Goal: Transaction & Acquisition: Book appointment/travel/reservation

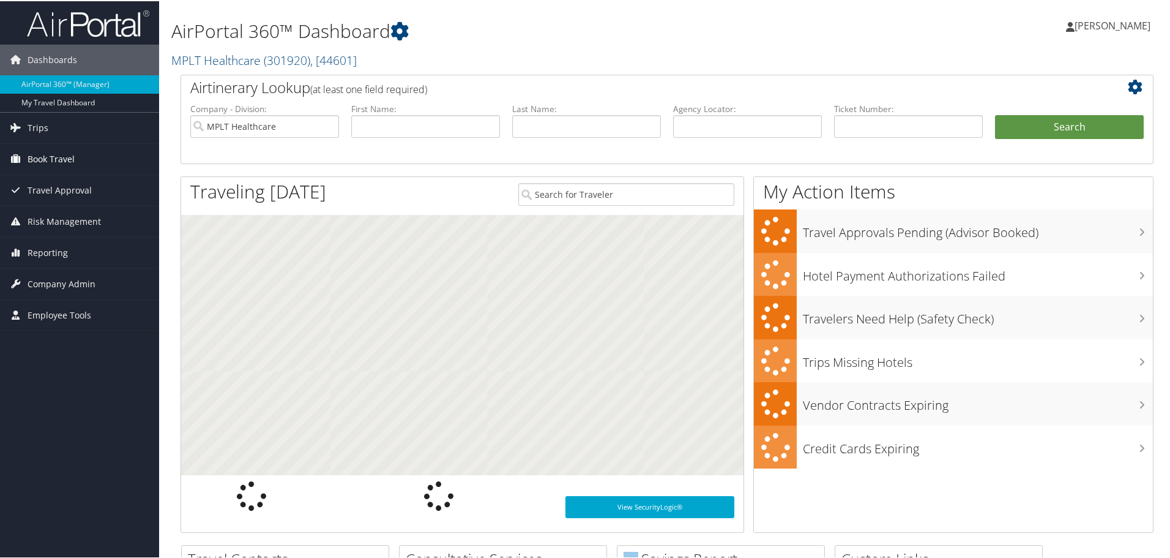
click at [40, 152] on span "Book Travel" at bounding box center [51, 158] width 47 height 31
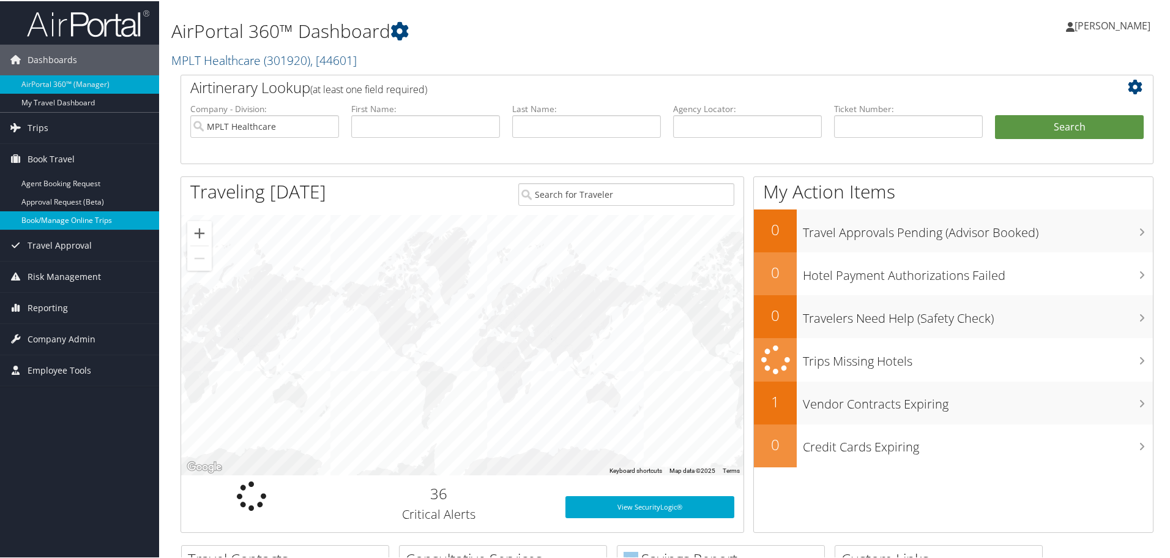
click at [73, 221] on link "Book/Manage Online Trips" at bounding box center [79, 219] width 159 height 18
